Goal: Information Seeking & Learning: Understand process/instructions

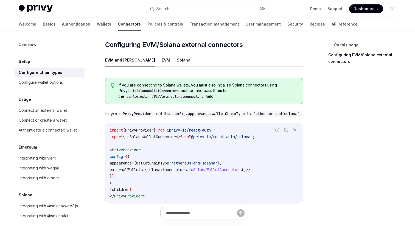
scroll to position [67, 0]
click at [177, 54] on button "Solana" at bounding box center [184, 60] width 14 height 13
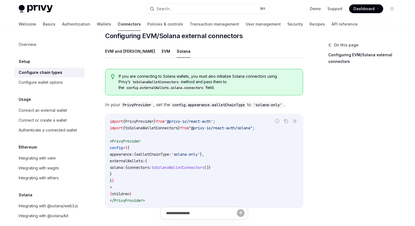
scroll to position [76, 0]
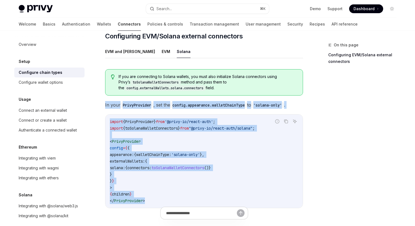
drag, startPoint x: 102, startPoint y: 91, endPoint x: 151, endPoint y: 205, distance: 124.3
click at [151, 205] on div "Setup Configure external connector chains OpenAI Open in ChatGPT OpenAI Open in…" at bounding box center [152, 135] width 303 height 339
copy div "In your PrivyProvider , set the config.appearance.walletChainType to 'solana-on…"
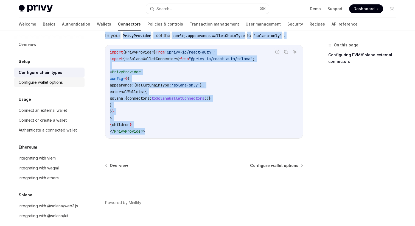
click at [51, 81] on div "Configure wallet options" at bounding box center [41, 82] width 44 height 7
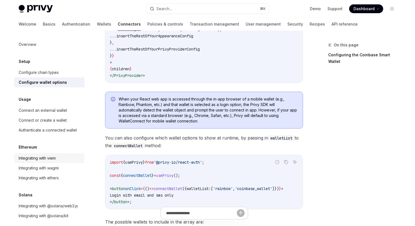
scroll to position [6, 0]
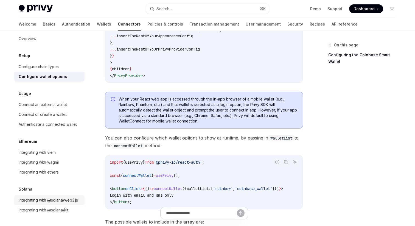
click at [54, 199] on div "Integrating with @solana/web3.js" at bounding box center [48, 200] width 59 height 7
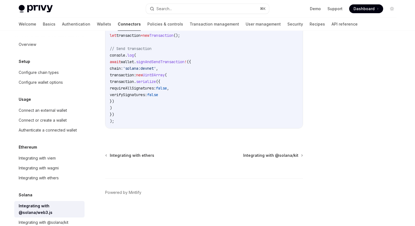
click at [27, 61] on h5 "Setup" at bounding box center [25, 61] width 12 height 7
click at [26, 72] on div "Configure chain types" at bounding box center [39, 72] width 40 height 7
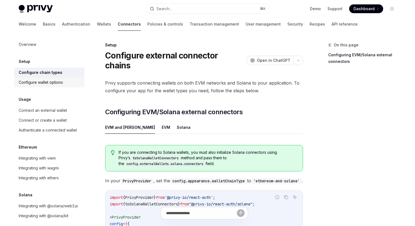
click at [27, 83] on div "Configure wallet options" at bounding box center [41, 82] width 44 height 7
type textarea "*"
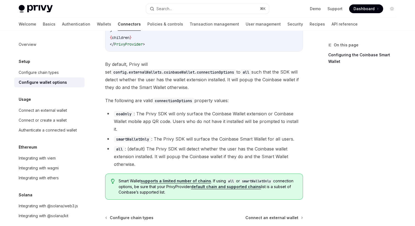
scroll to position [807, 0]
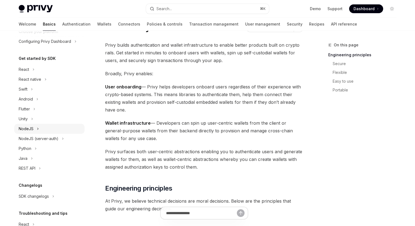
scroll to position [43, 0]
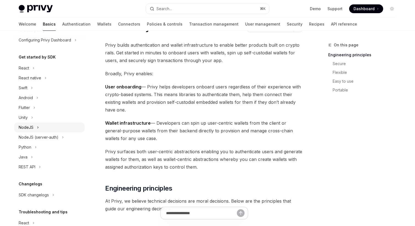
click at [40, 127] on button "NodeJS" at bounding box center [49, 127] width 70 height 10
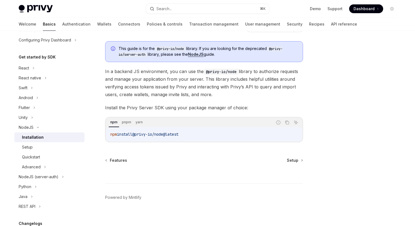
click at [174, 134] on span "@privy-io/node@latest" at bounding box center [155, 134] width 46 height 5
copy div "npm install @privy-io/node@latest"
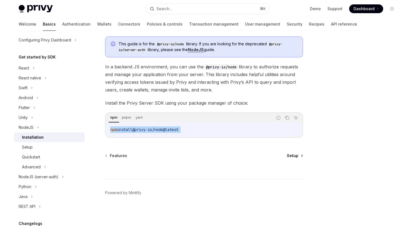
click at [289, 156] on span "Setup" at bounding box center [293, 155] width 12 height 5
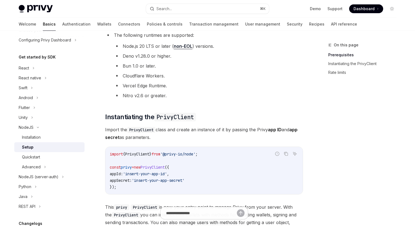
scroll to position [98, 0]
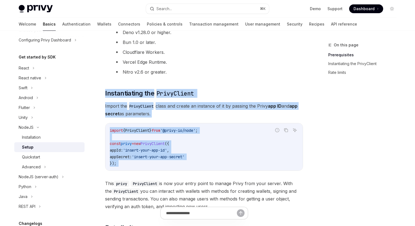
drag, startPoint x: 99, startPoint y: 85, endPoint x: 170, endPoint y: 171, distance: 111.5
click at [170, 171] on div "NodeJS Setup OpenAI Open in ChatGPT OpenAI Open in ChatGPT ​ Prerequisites Befo…" at bounding box center [152, 152] width 303 height 417
copy div "Instantiating the PrivyClient Import the PrivyClient class and create an instan…"
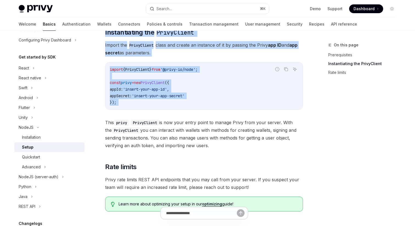
scroll to position [156, 0]
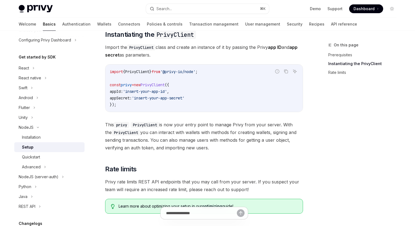
click at [179, 69] on span "'@privy-io/node'" at bounding box center [177, 71] width 35 height 5
copy code "import { PrivyClient } from '@privy-io/node' ;"
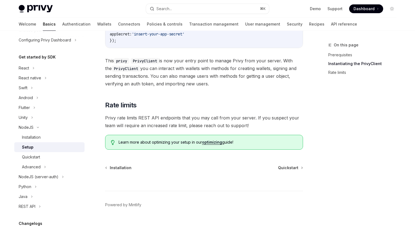
scroll to position [227, 0]
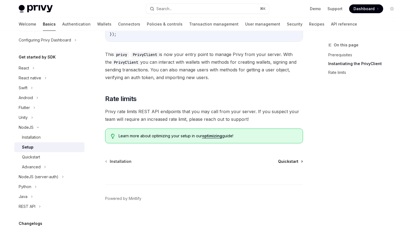
click at [285, 162] on span "Quickstart" at bounding box center [288, 161] width 20 height 5
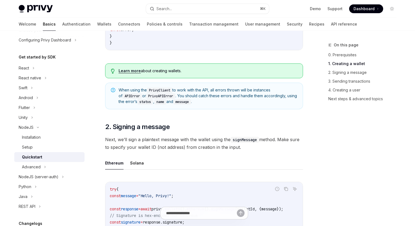
scroll to position [313, 0]
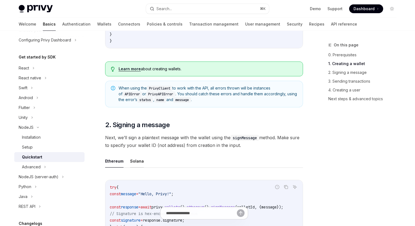
click at [139, 161] on button "Solana" at bounding box center [137, 160] width 14 height 13
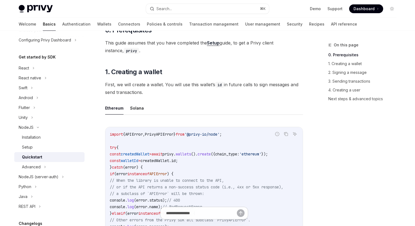
scroll to position [93, 0]
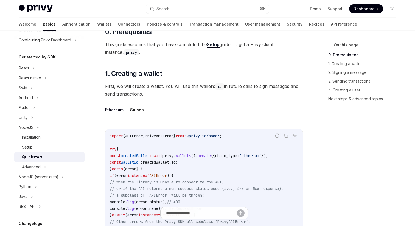
click at [142, 112] on button "Solana" at bounding box center [137, 109] width 14 height 13
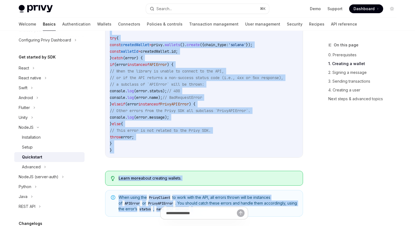
scroll to position [235, 0]
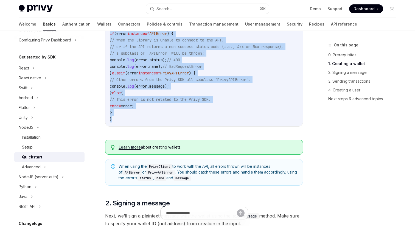
copy div "1. Creating a wallet First, we will create a wallet. You will use this wallet’s…"
drag, startPoint x: 105, startPoint y: 31, endPoint x: 167, endPoint y: 129, distance: 115.6
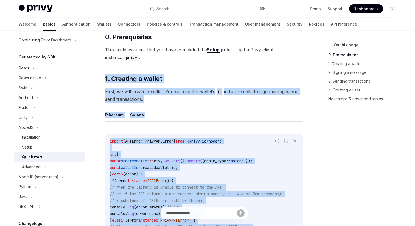
scroll to position [88, 0]
copy div "1. Creating a wallet First, we will create a wallet. You will use this wallet’s…"
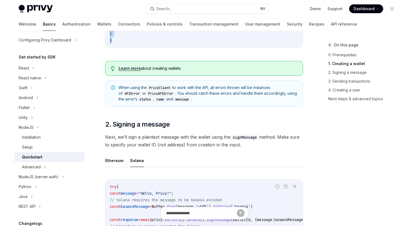
scroll to position [313, 0]
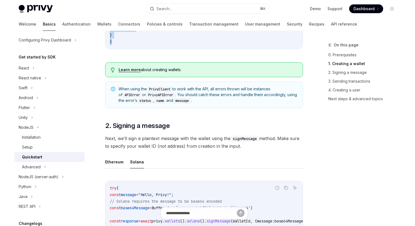
click at [130, 70] on link "Learn more" at bounding box center [130, 69] width 22 height 5
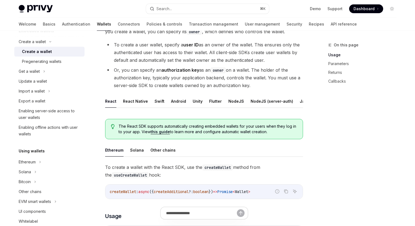
scroll to position [44, 0]
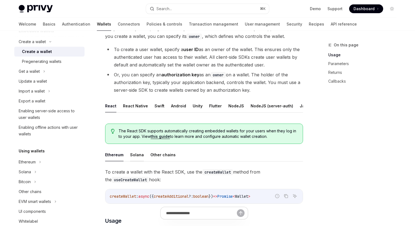
click at [131, 159] on button "Solana" at bounding box center [137, 154] width 14 height 13
type textarea "*"
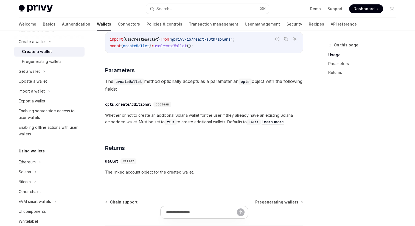
scroll to position [289, 0]
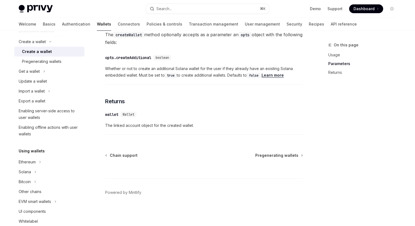
click at [351, 6] on span at bounding box center [366, 8] width 34 height 9
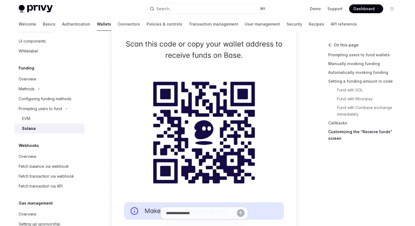
scroll to position [1479, 0]
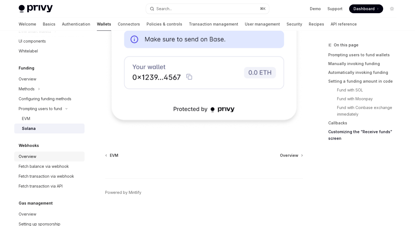
click at [50, 155] on div "Overview" at bounding box center [50, 156] width 63 height 7
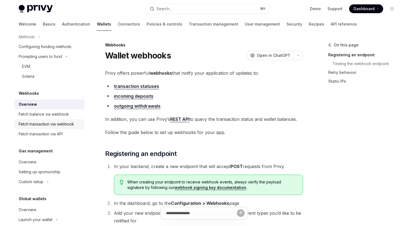
scroll to position [265, 0]
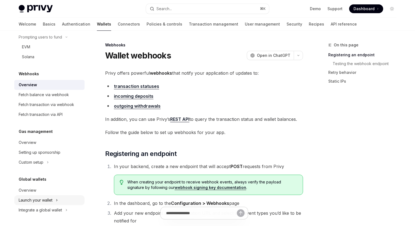
click at [44, 202] on div "Launch your wallet" at bounding box center [36, 200] width 34 height 7
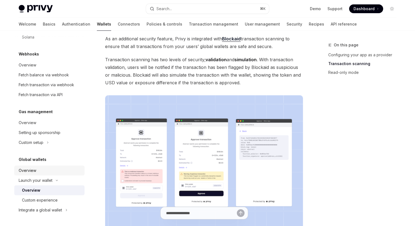
scroll to position [284, 0]
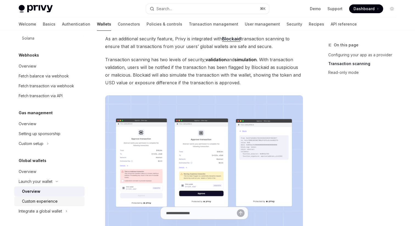
click at [47, 203] on div "Custom experience" at bounding box center [40, 201] width 36 height 7
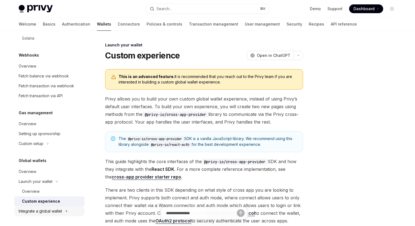
click at [47, 210] on div "Integrate a global wallet" at bounding box center [40, 211] width 43 height 7
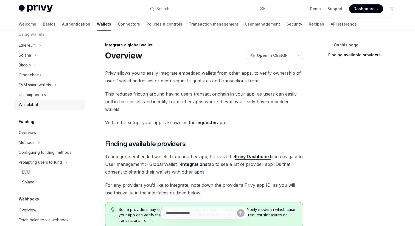
scroll to position [140, 0]
click at [42, 58] on button "Solana" at bounding box center [49, 55] width 70 height 10
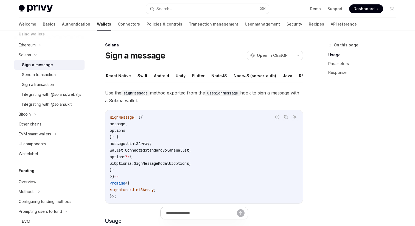
scroll to position [0, 22]
click at [212, 76] on button "NodeJS" at bounding box center [214, 75] width 16 height 13
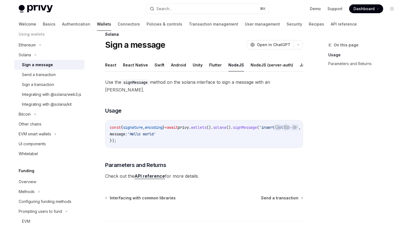
scroll to position [14, 0]
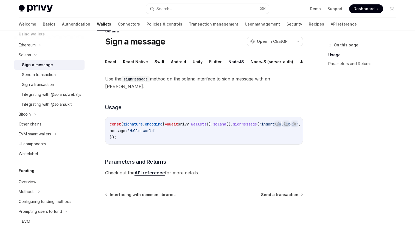
click at [158, 170] on link "API reference" at bounding box center [149, 173] width 30 height 6
type textarea "*"
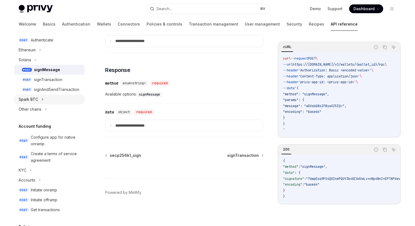
scroll to position [137, 0]
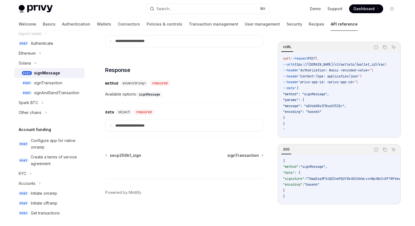
click at [144, 198] on footer "Powered by Mintlify" at bounding box center [184, 201] width 158 height 47
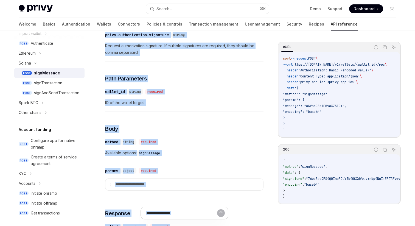
scroll to position [112, 0]
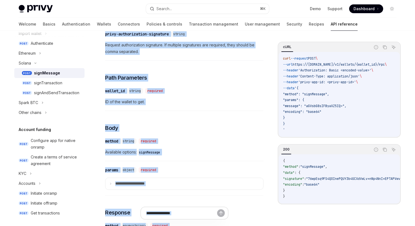
drag, startPoint x: 113, startPoint y: 35, endPoint x: 257, endPoint y: 215, distance: 230.1
click at [257, 215] on div "cURL Report incorrect code Copy Ask AI curl --request POST \ --url https://api.…" at bounding box center [207, 143] width 386 height 449
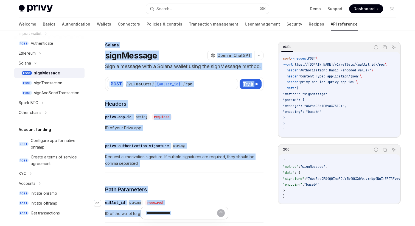
copy div "Solana signMessage OpenAI Open in ChatGPT Sign a message with a Solana wallet u…"
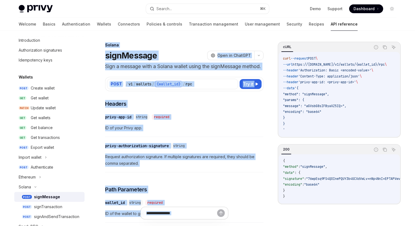
scroll to position [17, 0]
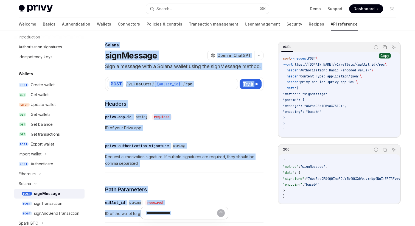
click at [385, 48] on icon "Copy the contents from the code block" at bounding box center [385, 47] width 4 height 4
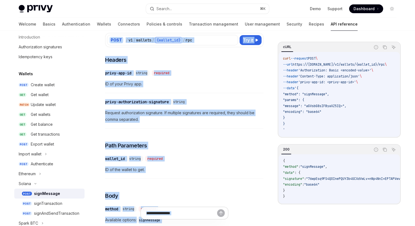
scroll to position [44, 0]
click at [384, 150] on icon "Copy the contents from the code block" at bounding box center [385, 149] width 4 height 4
